Goal: Information Seeking & Learning: Learn about a topic

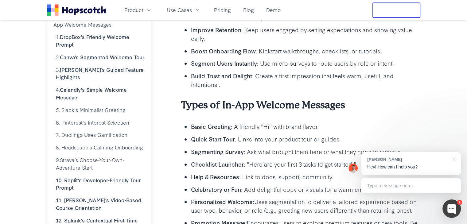
scroll to position [240, 0]
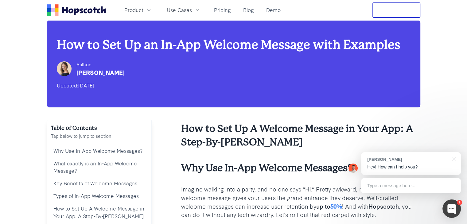
drag, startPoint x: 123, startPoint y: 71, endPoint x: 106, endPoint y: 72, distance: 16.6
click at [106, 72] on div "Author: [PERSON_NAME]" at bounding box center [234, 69] width 354 height 16
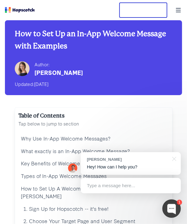
click at [63, 73] on div "[PERSON_NAME]" at bounding box center [58, 72] width 48 height 9
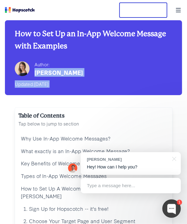
drag, startPoint x: 63, startPoint y: 73, endPoint x: 237, endPoint y: 93, distance: 175.2
